Goal: Task Accomplishment & Management: Use online tool/utility

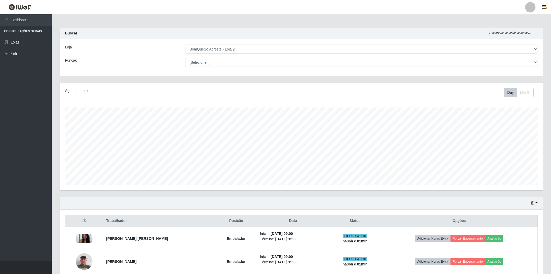
select select "214"
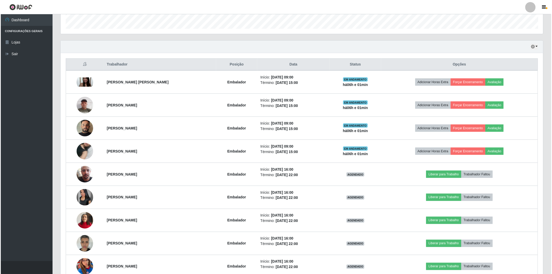
scroll to position [70, 0]
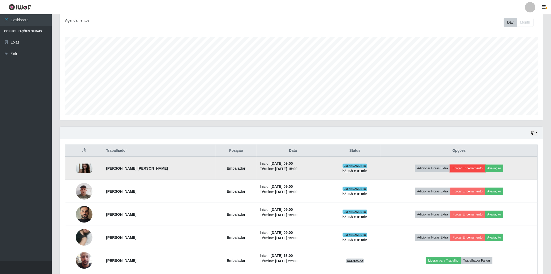
click at [471, 168] on button "Forçar Encerramento" at bounding box center [467, 168] width 35 height 7
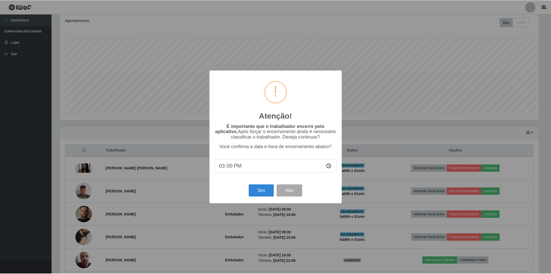
scroll to position [107, 480]
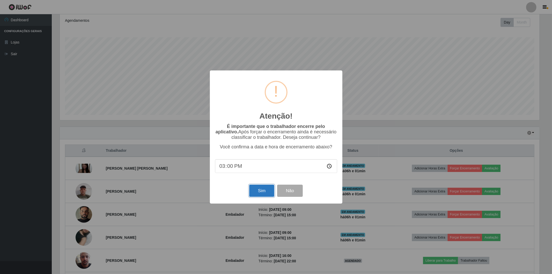
click at [268, 197] on button "Sim" at bounding box center [261, 191] width 25 height 12
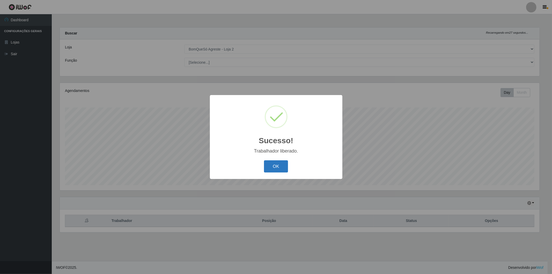
click at [280, 171] on button "OK" at bounding box center [276, 166] width 24 height 12
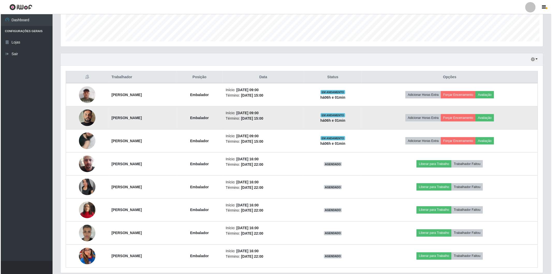
scroll to position [258779, 258404]
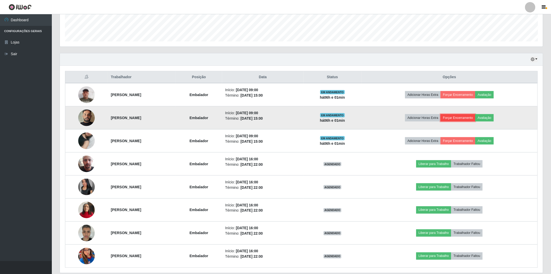
click at [467, 117] on button "Forçar Encerramento" at bounding box center [457, 117] width 35 height 7
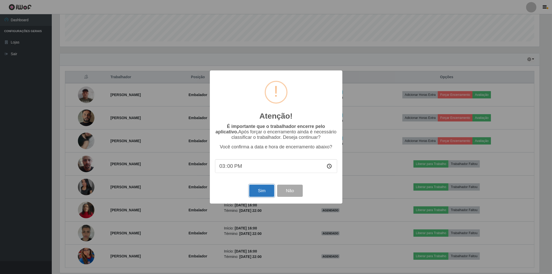
click at [264, 191] on button "Sim" at bounding box center [261, 191] width 25 height 12
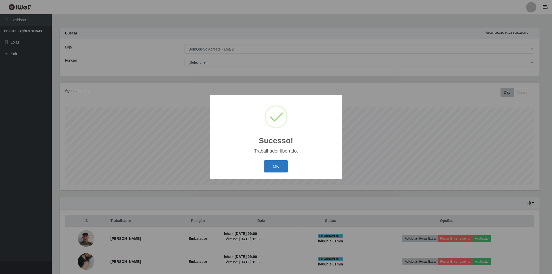
click at [287, 166] on button "OK" at bounding box center [276, 166] width 24 height 12
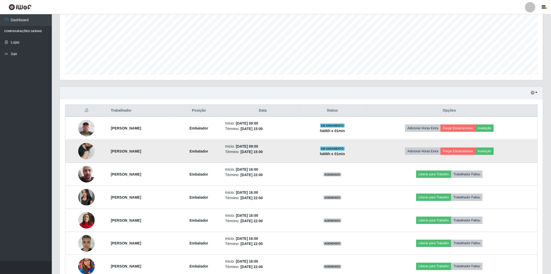
scroll to position [24, 0]
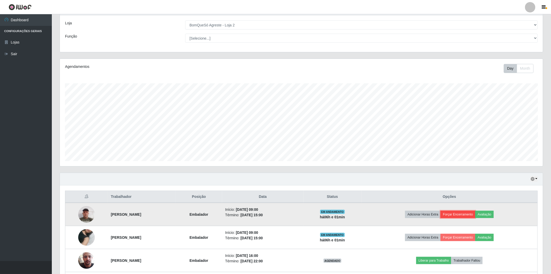
click at [467, 213] on button "Forçar Encerramento" at bounding box center [457, 214] width 35 height 7
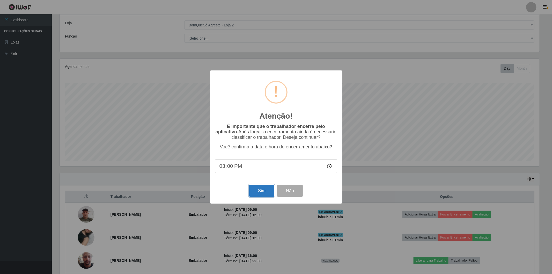
click at [266, 188] on button "Sim" at bounding box center [261, 191] width 25 height 12
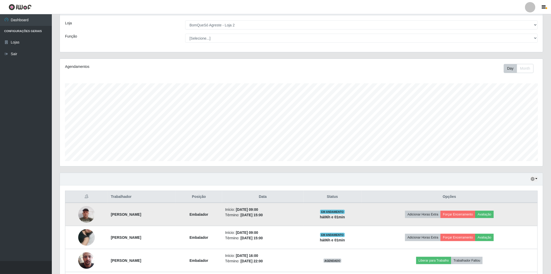
scroll to position [0, 0]
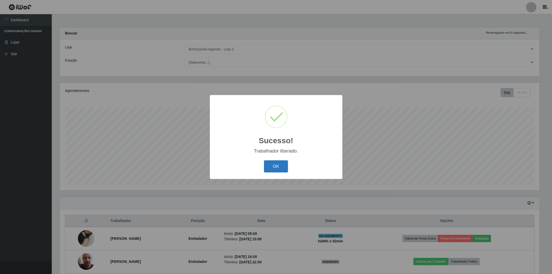
click at [284, 170] on button "OK" at bounding box center [276, 166] width 24 height 12
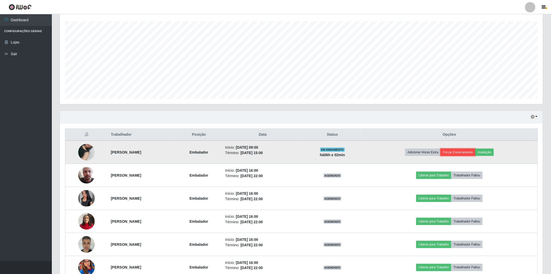
click at [469, 150] on button "Forçar Encerramento" at bounding box center [457, 152] width 35 height 7
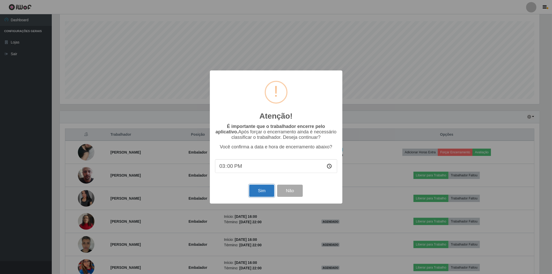
click at [265, 193] on button "Sim" at bounding box center [261, 191] width 25 height 12
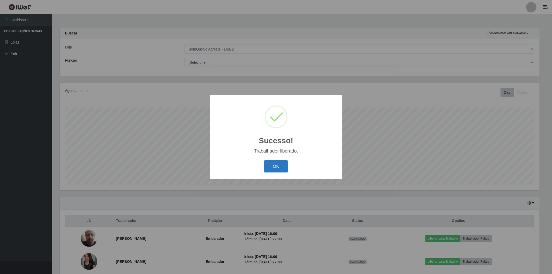
click at [276, 167] on button "OK" at bounding box center [276, 166] width 24 height 12
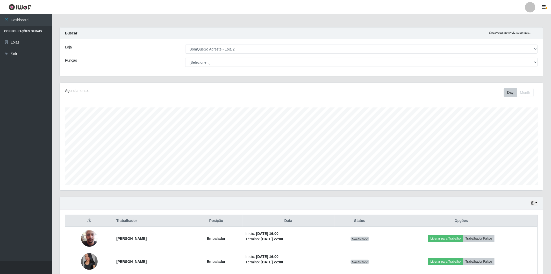
scroll to position [93, 0]
